Goal: Task Accomplishment & Management: Manage account settings

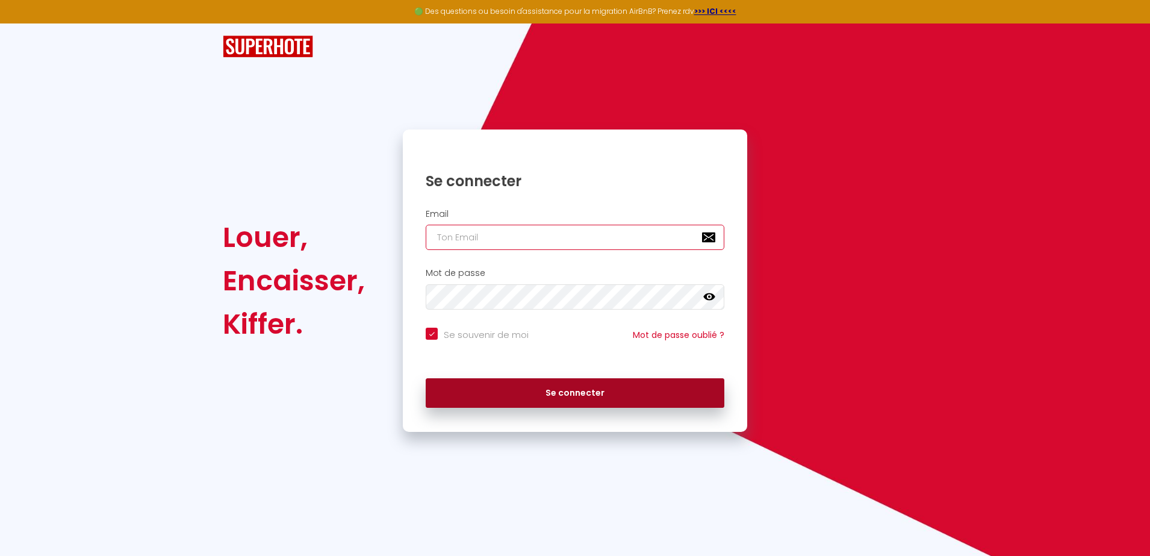
type input "[EMAIL_ADDRESS][DOMAIN_NAME]"
click at [557, 395] on button "Se connecter" at bounding box center [575, 393] width 299 height 30
checkbox input "true"
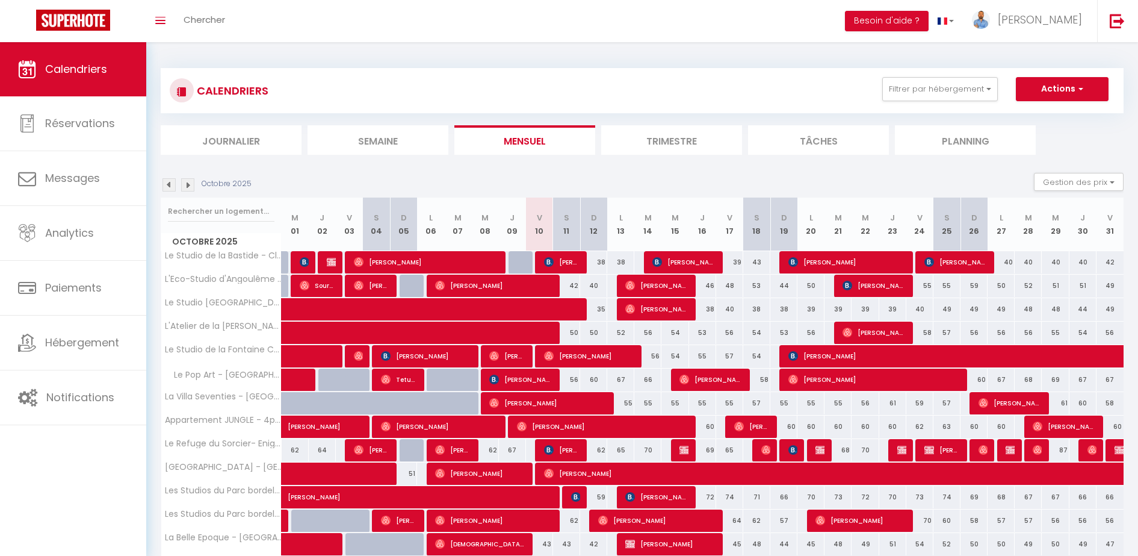
scroll to position [51, 0]
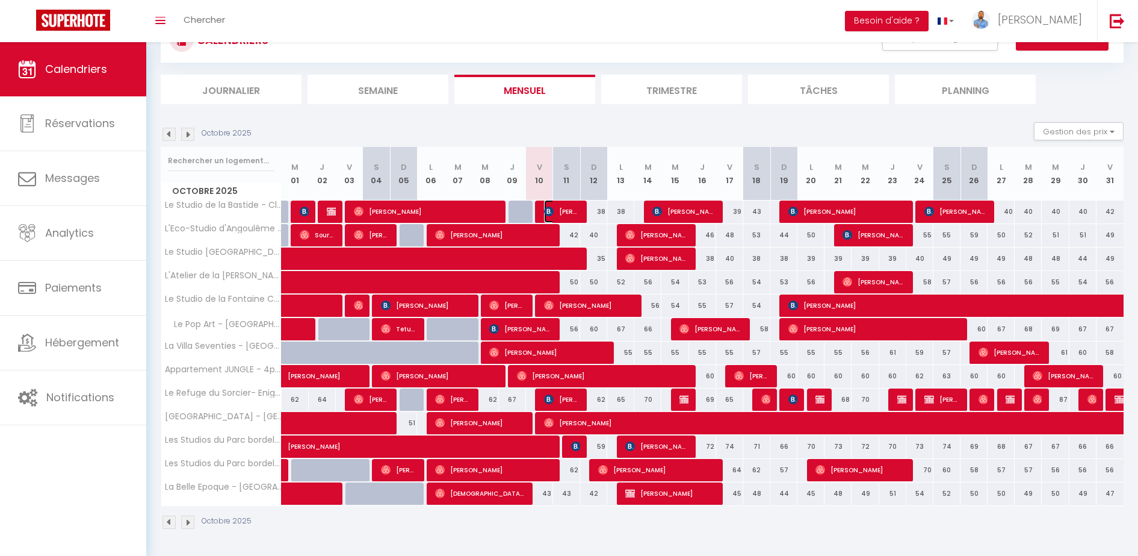
click at [562, 211] on span "[PERSON_NAME]" at bounding box center [562, 211] width 36 height 23
select select "OK"
select select "0"
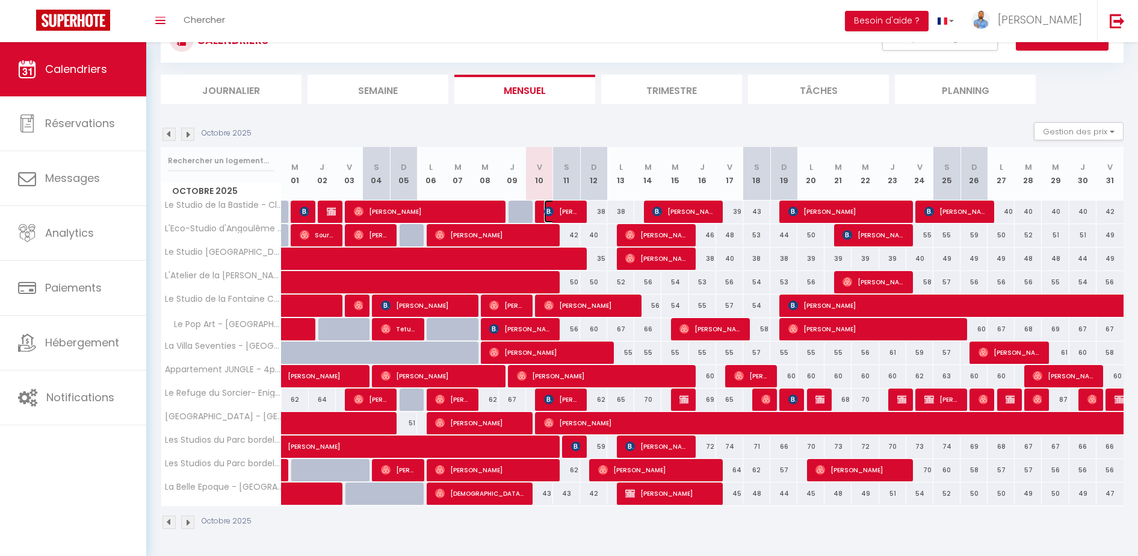
select select "1"
select select
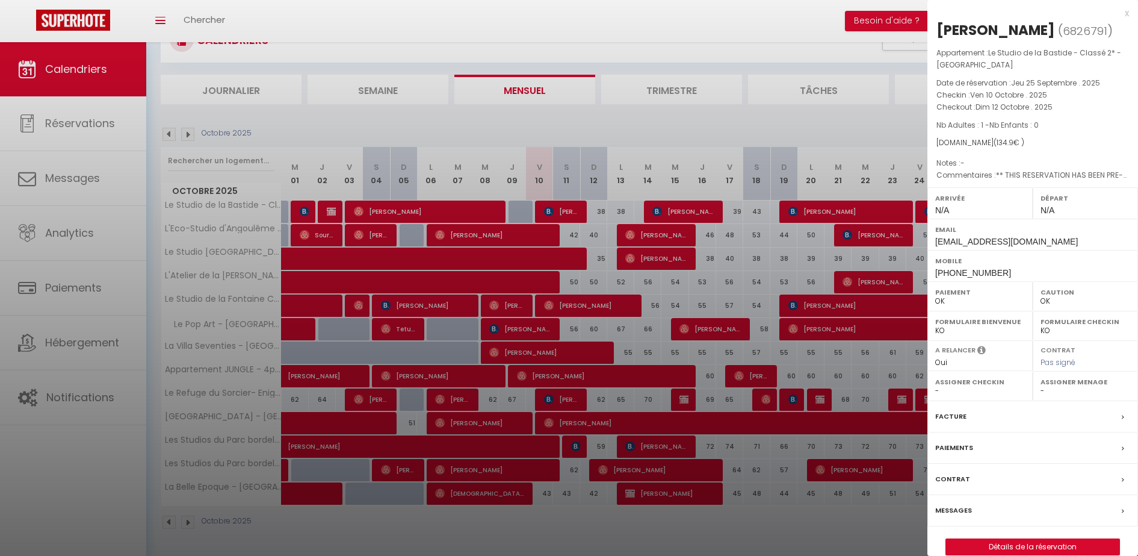
click at [964, 516] on label "Messages" at bounding box center [953, 510] width 37 height 13
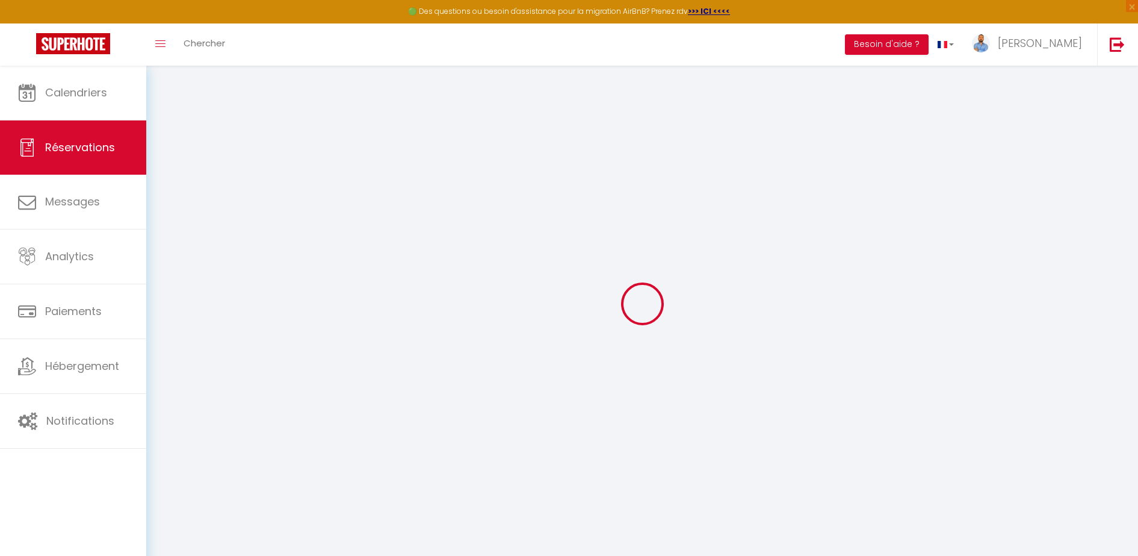
select select
checkbox input "false"
select select
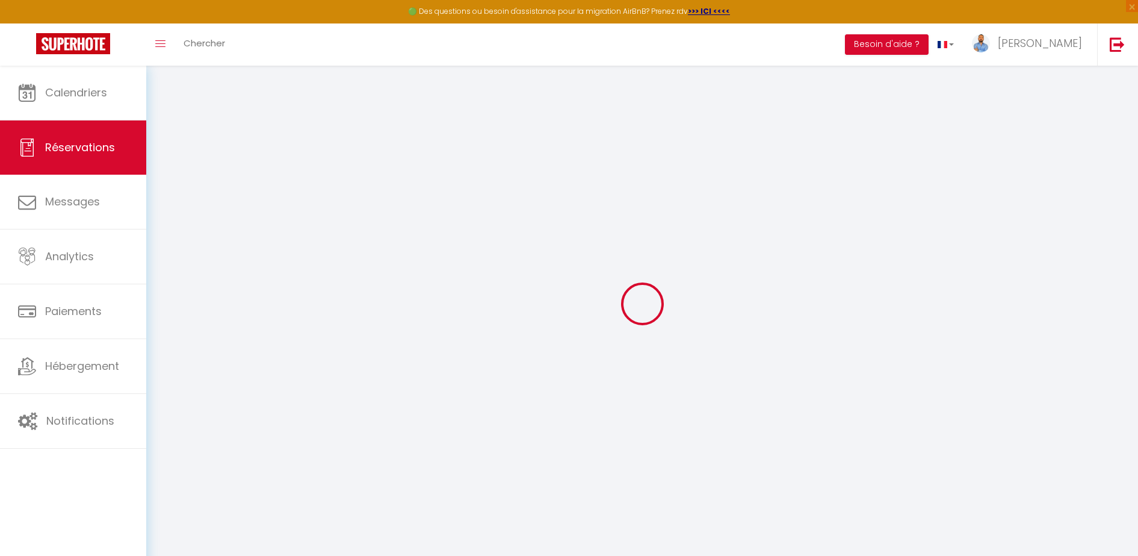
checkbox input "false"
type textarea "** THIS RESERVATION HAS BEEN PRE-PAID ** Reservation has a cancellation grace p…"
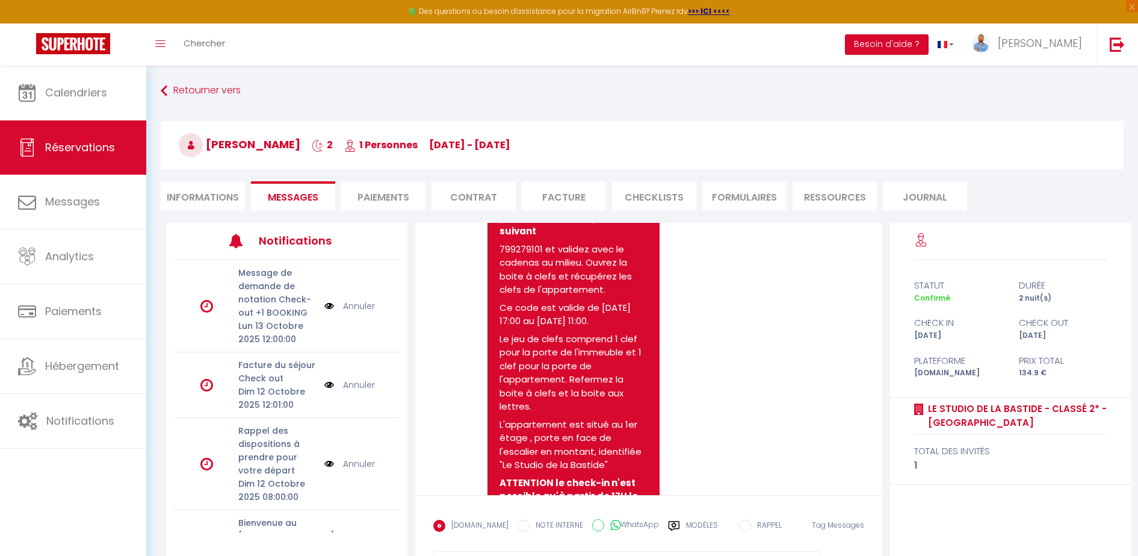
scroll to position [2523, 0]
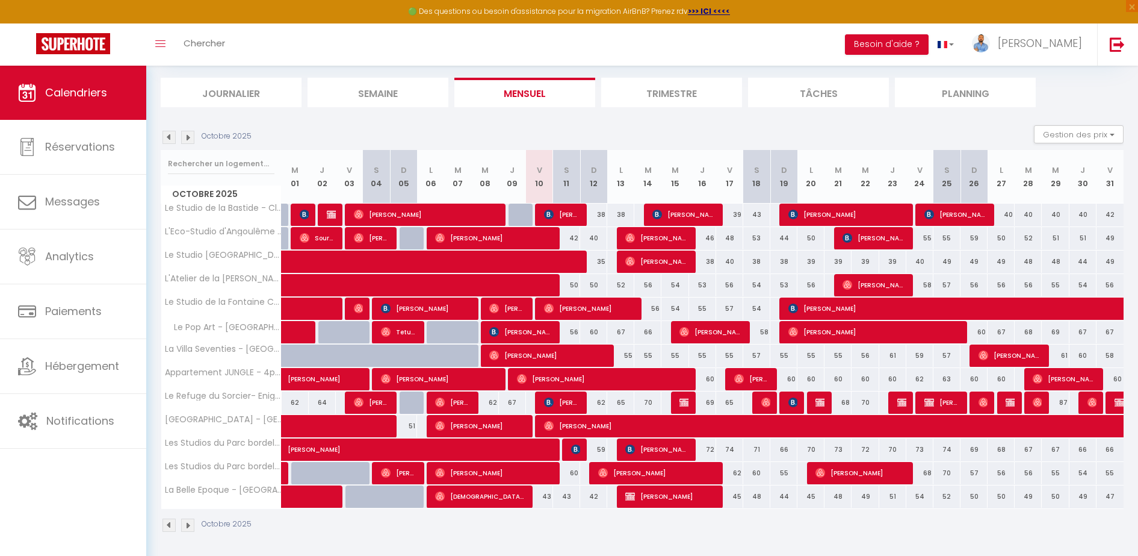
scroll to position [74, 0]
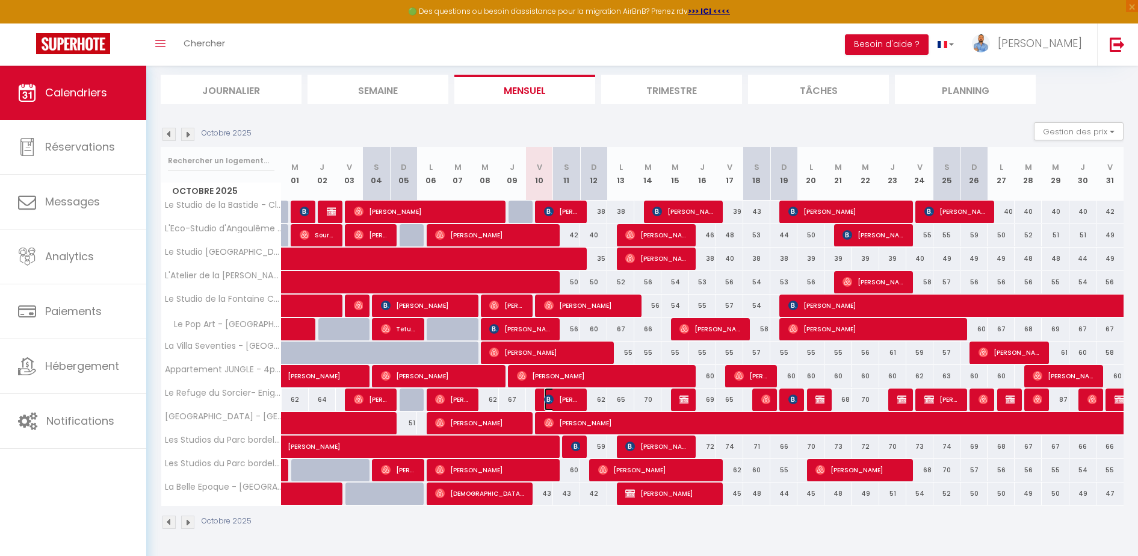
click at [567, 403] on span "[PERSON_NAME]" at bounding box center [562, 399] width 36 height 23
select select "OK"
select select "0"
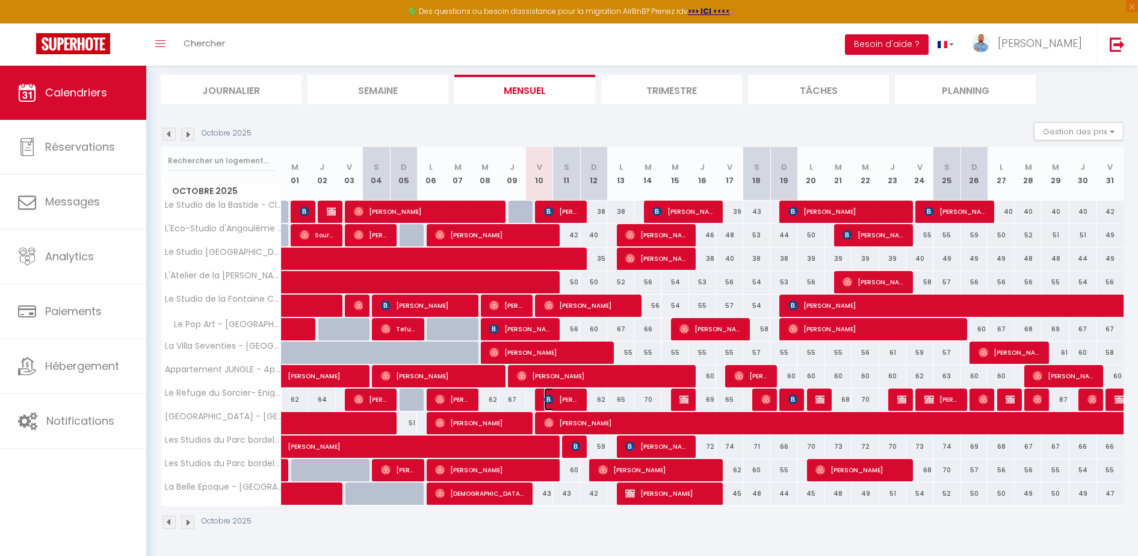
select select "1"
select select
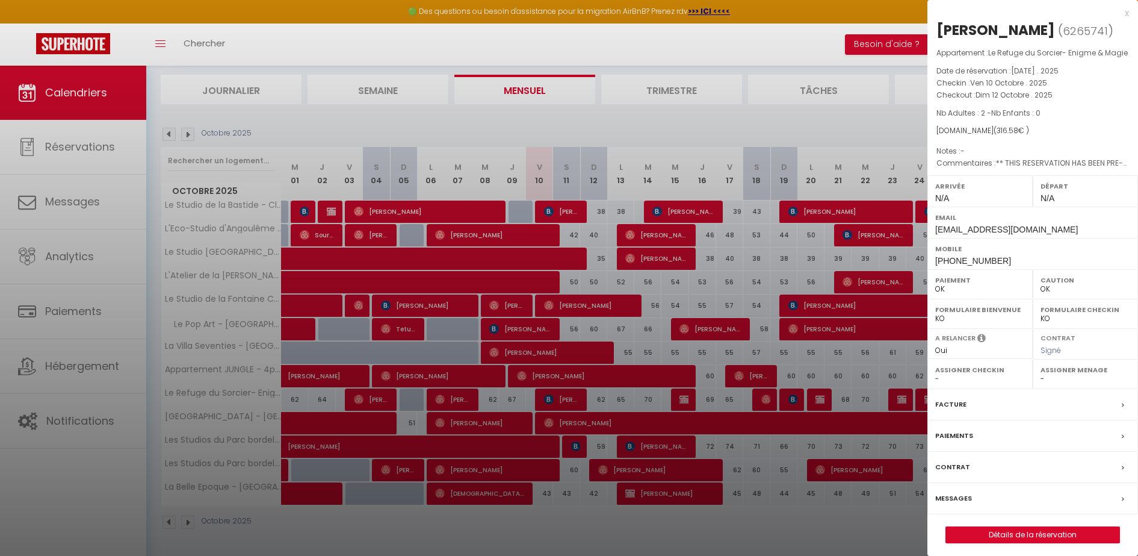
click at [944, 504] on label "Messages" at bounding box center [953, 498] width 37 height 13
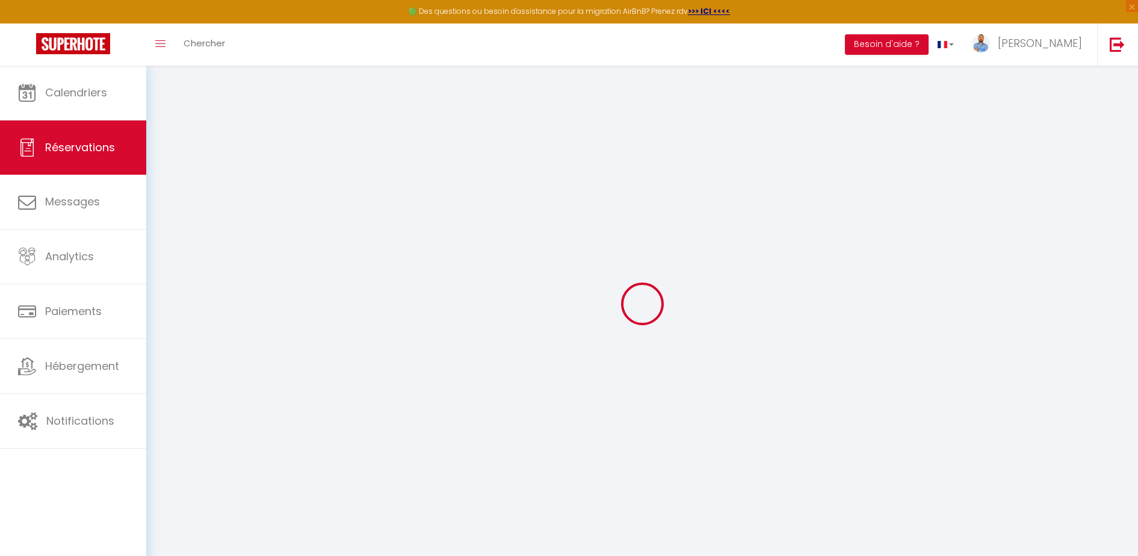
select select
checkbox input "false"
select select
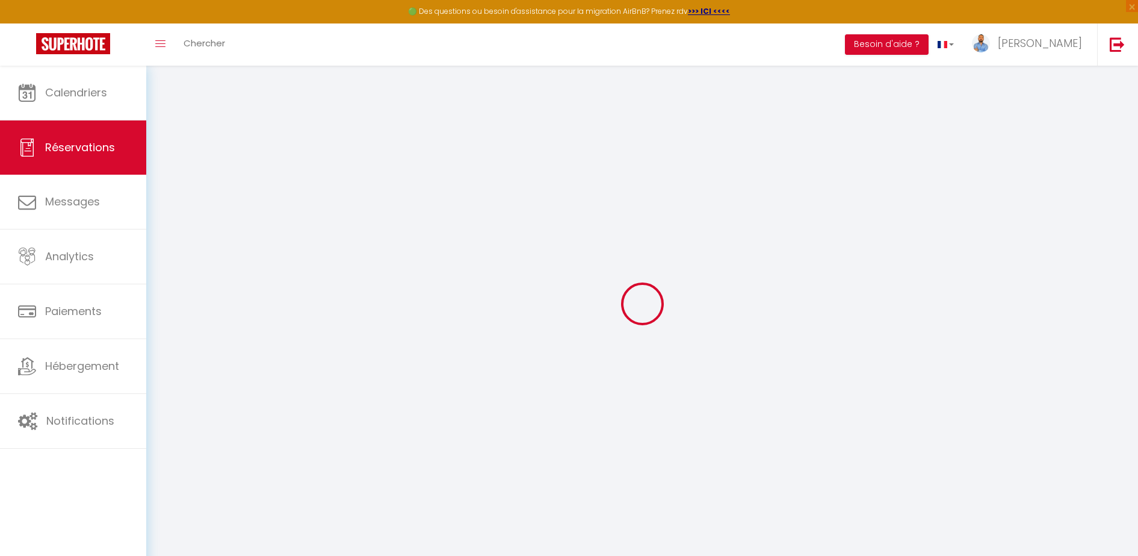
checkbox input "false"
type textarea "** THIS RESERVATION HAS BEEN PRE-PAID ** BOOKING NOTE : Payment charge is EUR 4…"
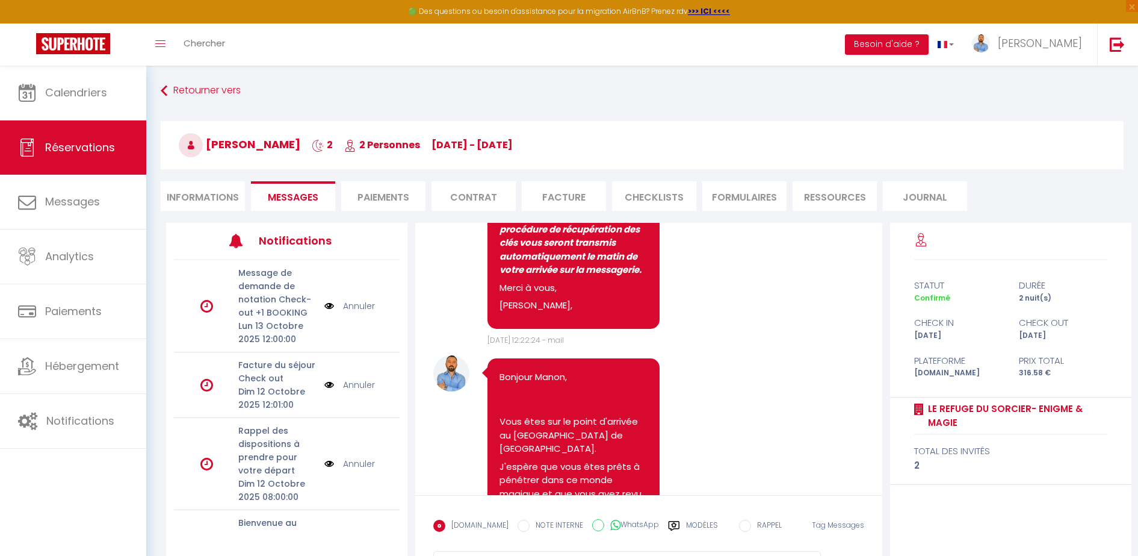
scroll to position [3371, 0]
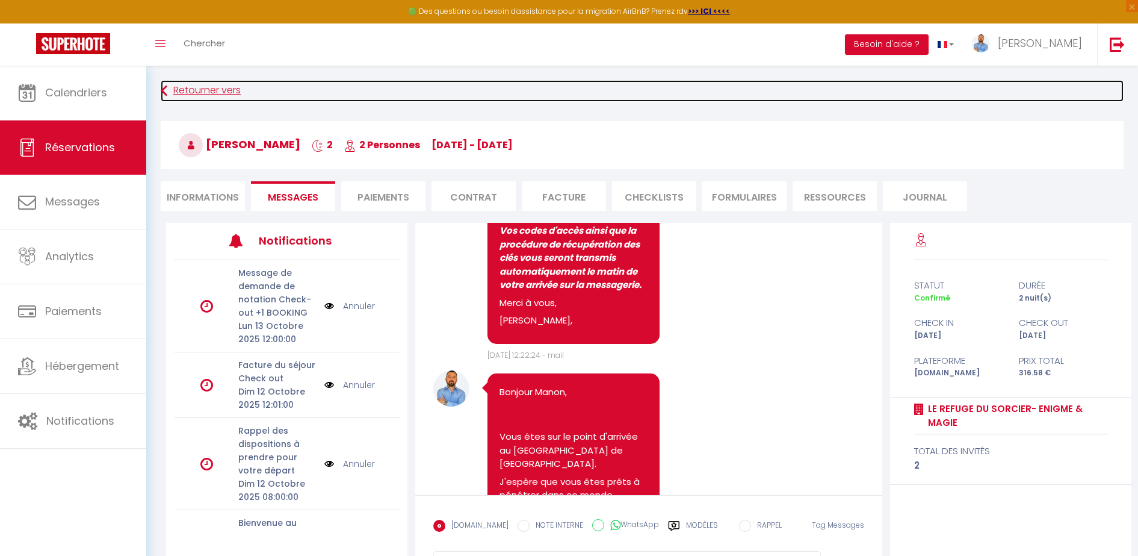
click at [197, 83] on link "Retourner vers" at bounding box center [642, 91] width 963 height 22
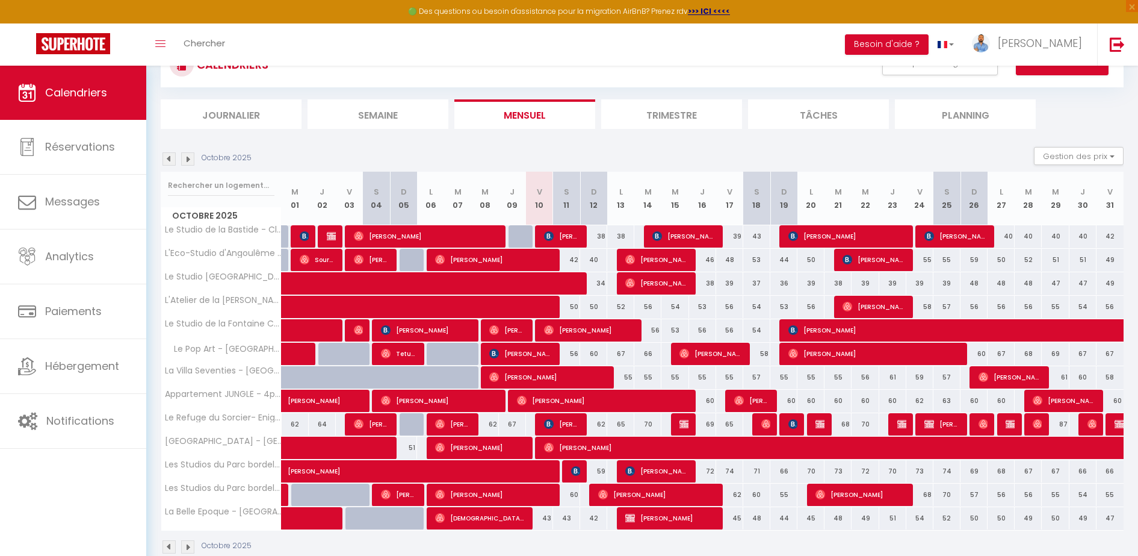
scroll to position [74, 0]
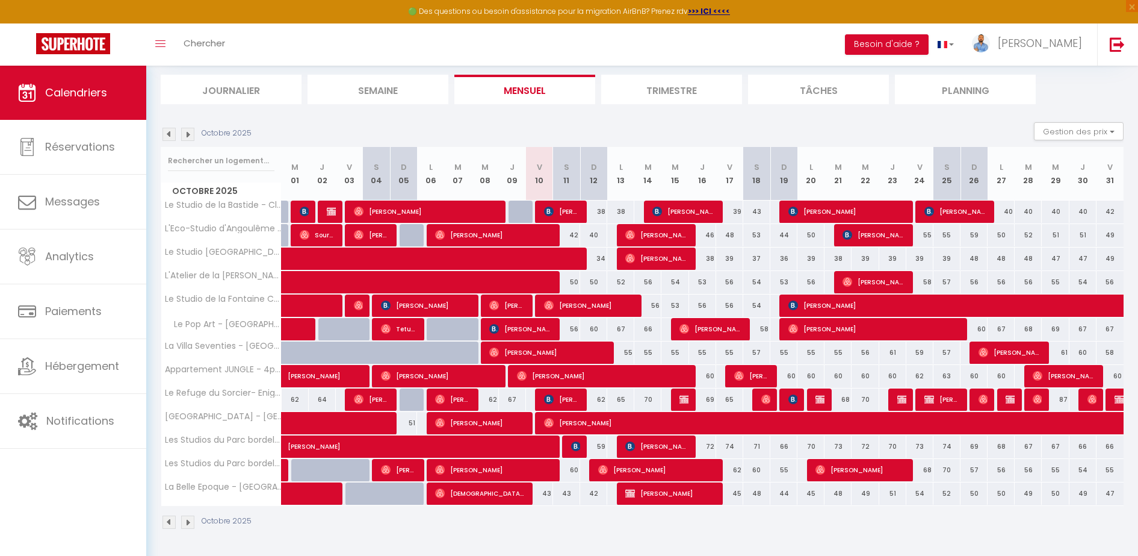
click at [190, 133] on img at bounding box center [187, 134] width 13 height 13
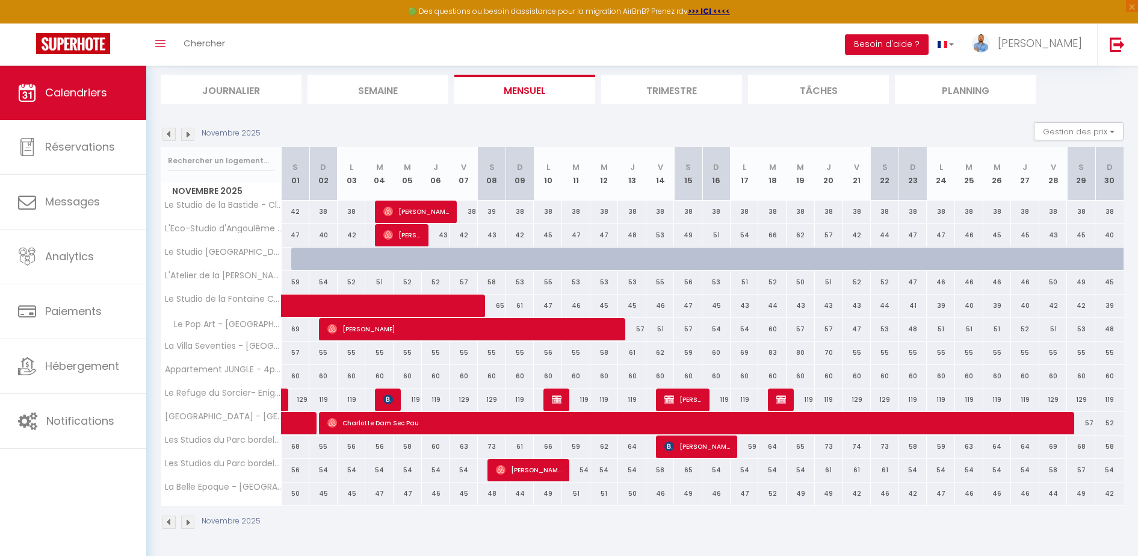
click at [170, 135] on img at bounding box center [169, 134] width 13 height 13
